Goal: Communication & Community: Answer question/provide support

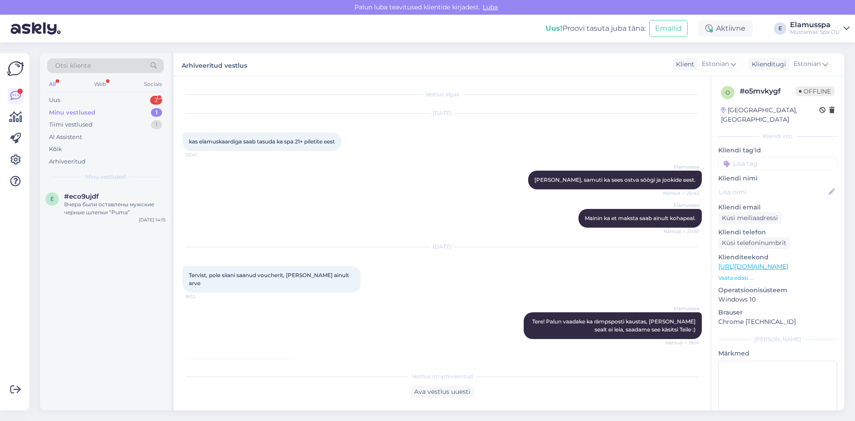
scroll to position [489, 0]
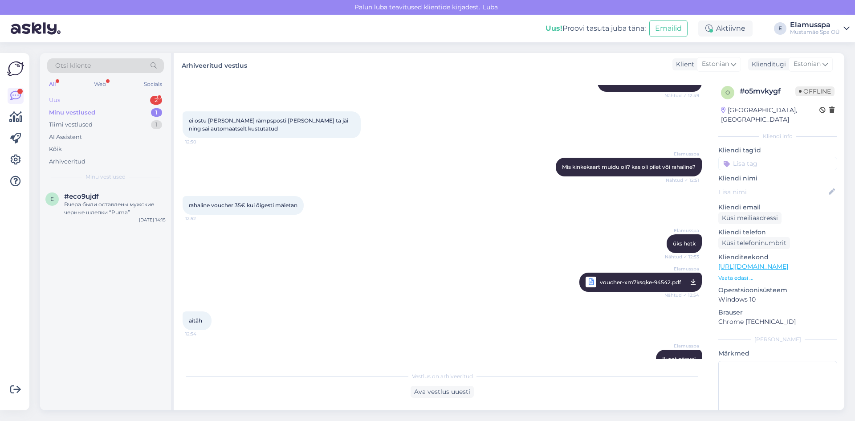
click at [95, 100] on div "Uus 2" at bounding box center [105, 100] width 117 height 12
click at [126, 204] on div "Tellimuse nr on 103248" at bounding box center [114, 204] width 101 height 8
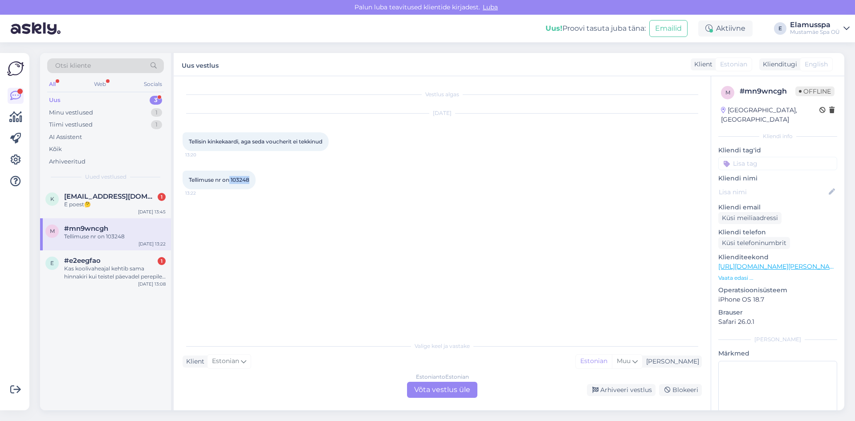
drag, startPoint x: 230, startPoint y: 179, endPoint x: 253, endPoint y: 180, distance: 23.6
click at [253, 180] on div "Tellimuse nr on 103248 13:22" at bounding box center [219, 179] width 73 height 19
copy span "103248"
click at [446, 380] on div "Estonian to Estonian" at bounding box center [442, 377] width 53 height 8
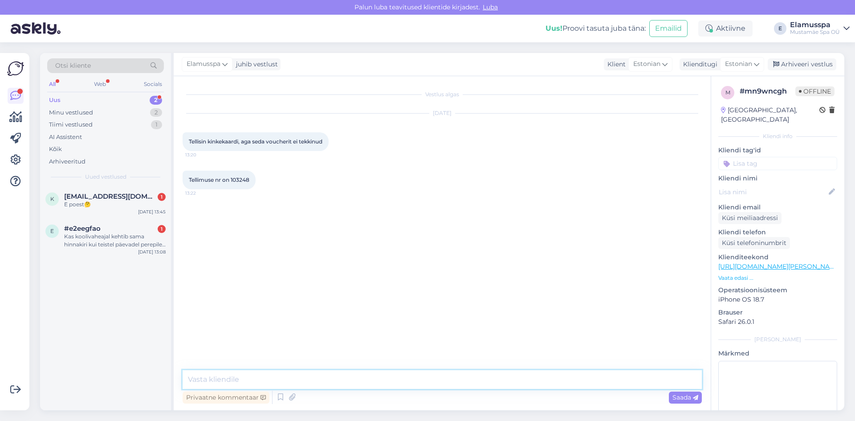
click at [443, 381] on textarea at bounding box center [442, 379] width 519 height 19
type textarea "Tere, mis [PERSON_NAME] adress on?"
click at [674, 395] on span "Saada" at bounding box center [685, 397] width 26 height 8
click at [795, 64] on div "Arhiveeri vestlus" at bounding box center [801, 64] width 69 height 12
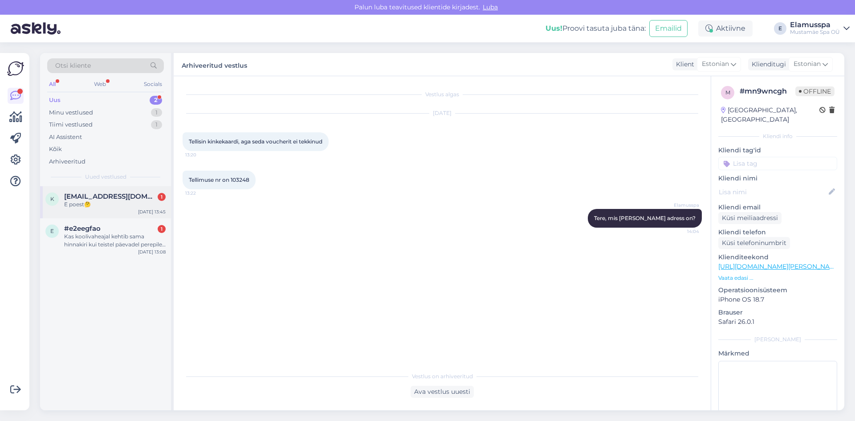
click at [126, 199] on span "[EMAIL_ADDRESS][DOMAIN_NAME]" at bounding box center [110, 196] width 93 height 8
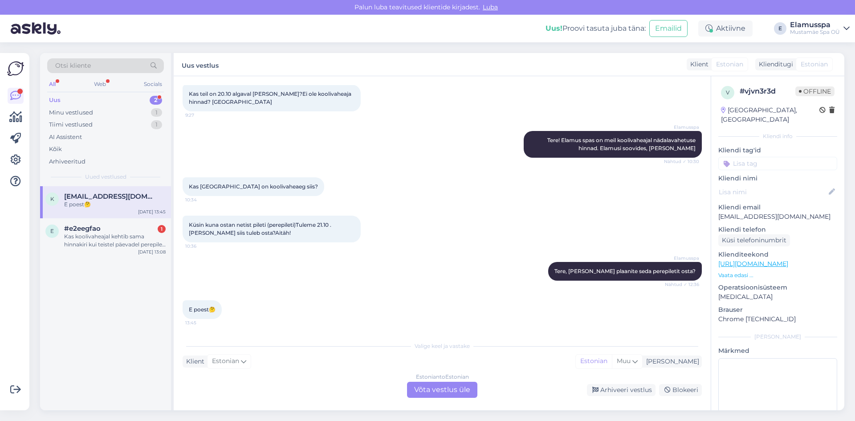
click at [431, 394] on div "Estonian to Estonian Võta vestlus üle" at bounding box center [442, 389] width 70 height 16
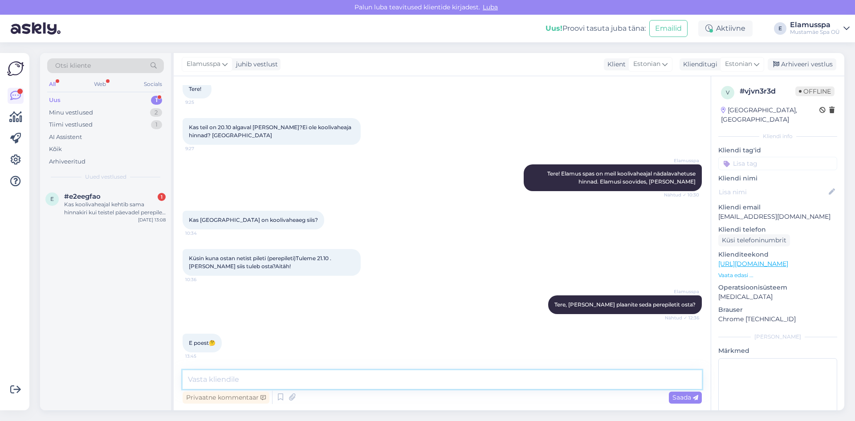
click at [426, 385] on textarea at bounding box center [442, 379] width 519 height 19
type textarea "v"
type textarea "V"
type textarea "s"
type textarea "Sel juhul võite tavalist nädalasisest kinkekaarti osta"
